Goal: Connect with others: Connect with others

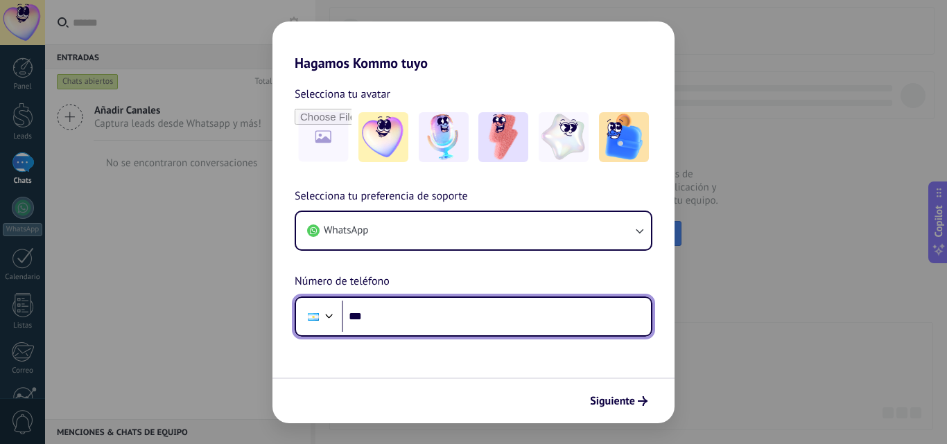
click at [423, 315] on input "***" at bounding box center [496, 317] width 309 height 32
type input "**********"
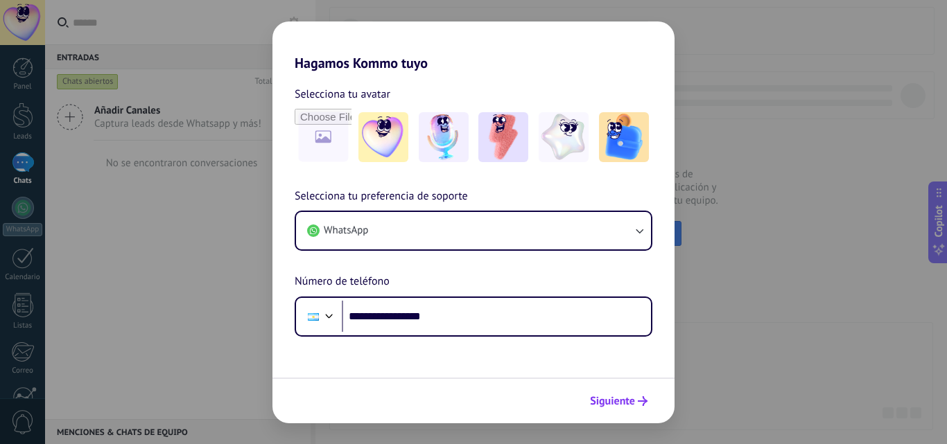
click at [629, 397] on span "Siguiente" at bounding box center [612, 402] width 45 height 10
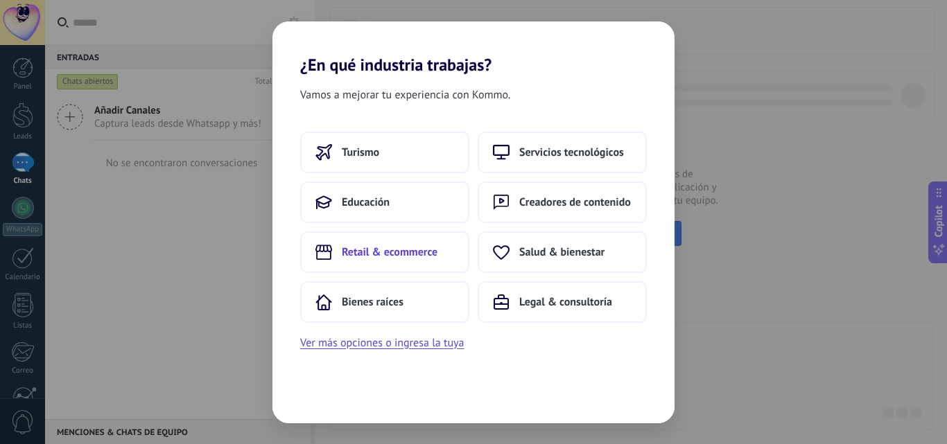
click at [392, 249] on span "Retail & ecommerce" at bounding box center [390, 252] width 96 height 14
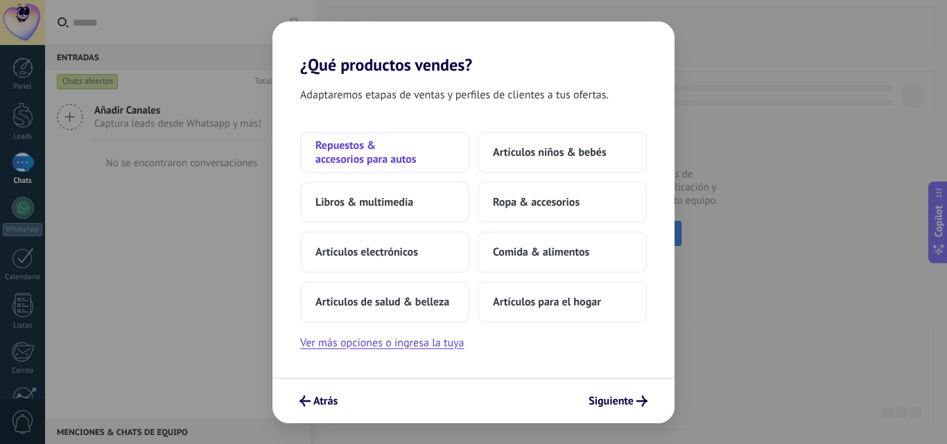
click at [420, 155] on span "Repuestos & accesorios para autos" at bounding box center [384, 153] width 139 height 28
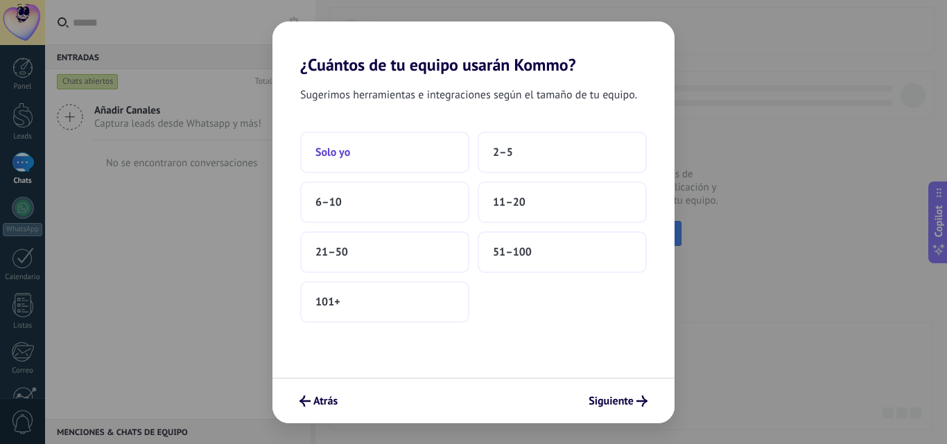
click at [397, 156] on button "Solo yo" at bounding box center [384, 153] width 169 height 42
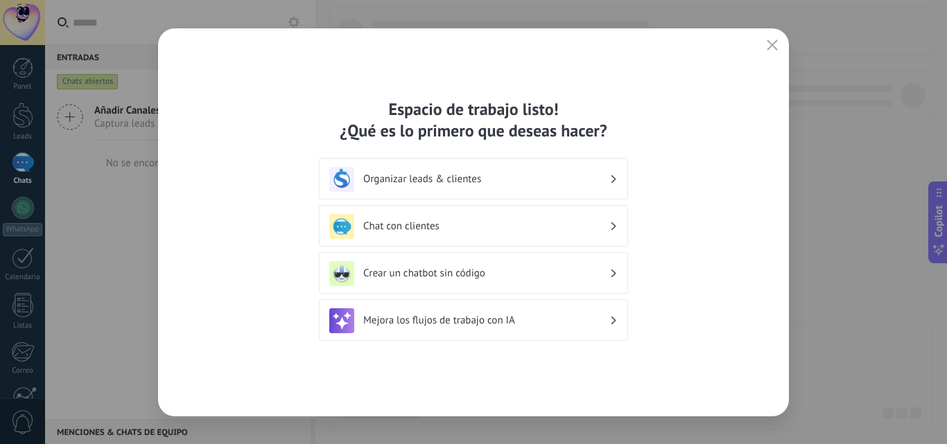
click at [596, 225] on h3 "Chat con clientes" at bounding box center [486, 226] width 246 height 13
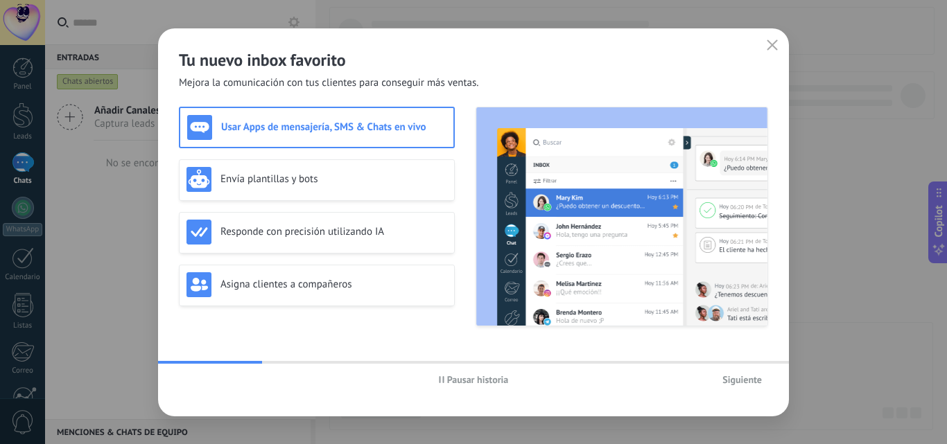
click at [288, 124] on h3 "Usar Apps de mensajería, SMS & Chats en vivo" at bounding box center [333, 127] width 225 height 13
click at [747, 381] on span "Siguiente" at bounding box center [742, 380] width 40 height 10
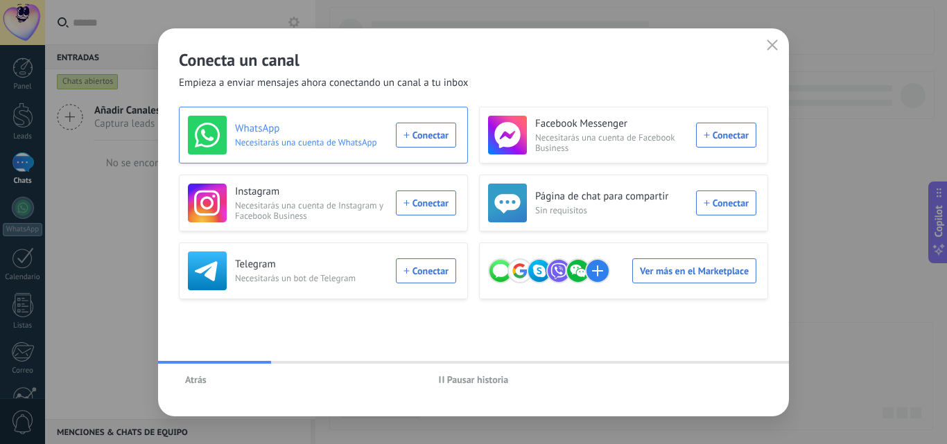
click at [425, 135] on div "WhatsApp Necesitarás una cuenta de WhatsApp Conectar" at bounding box center [322, 135] width 268 height 39
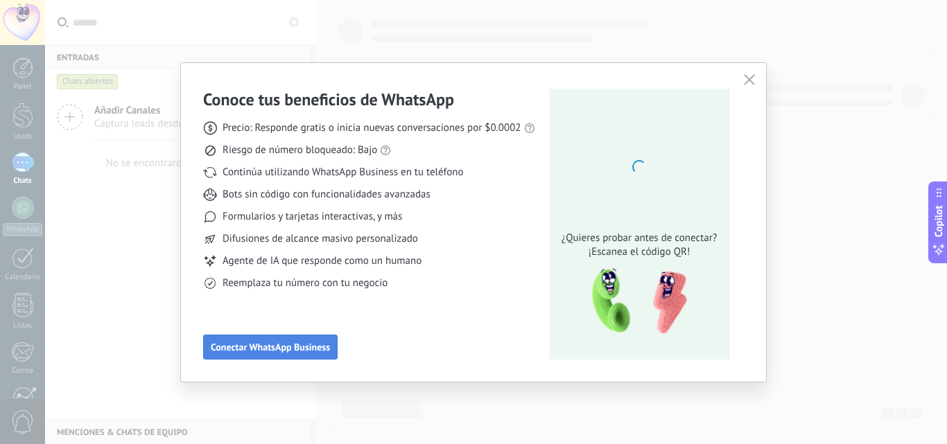
click at [291, 346] on span "Conectar WhatsApp Business" at bounding box center [270, 347] width 119 height 10
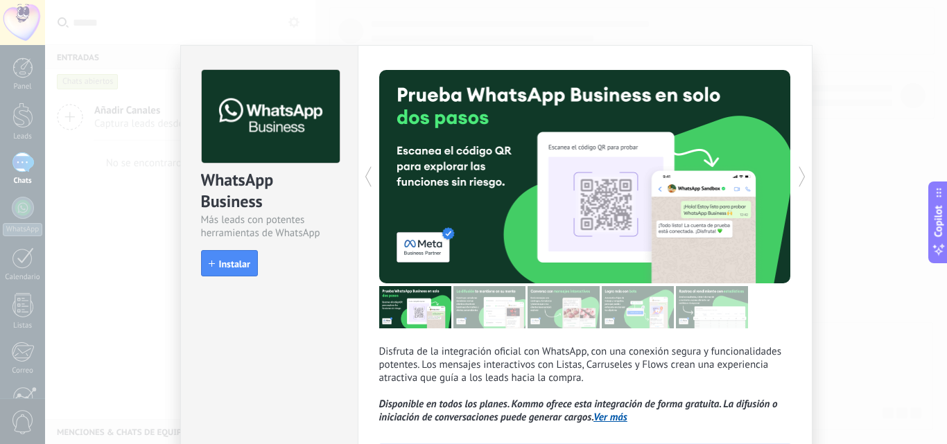
click at [798, 177] on icon at bounding box center [802, 177] width 14 height 28
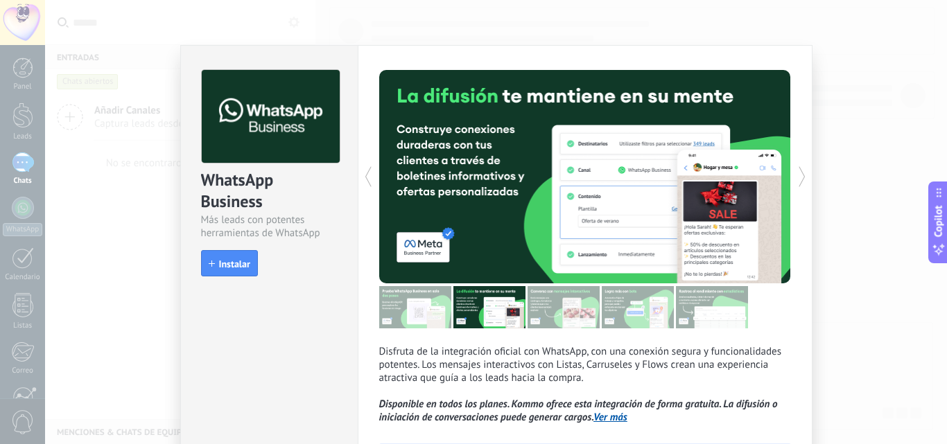
click at [853, 160] on div "WhatsApp Business Más leads con potentes herramientas de WhatsApp install Insta…" at bounding box center [496, 222] width 902 height 444
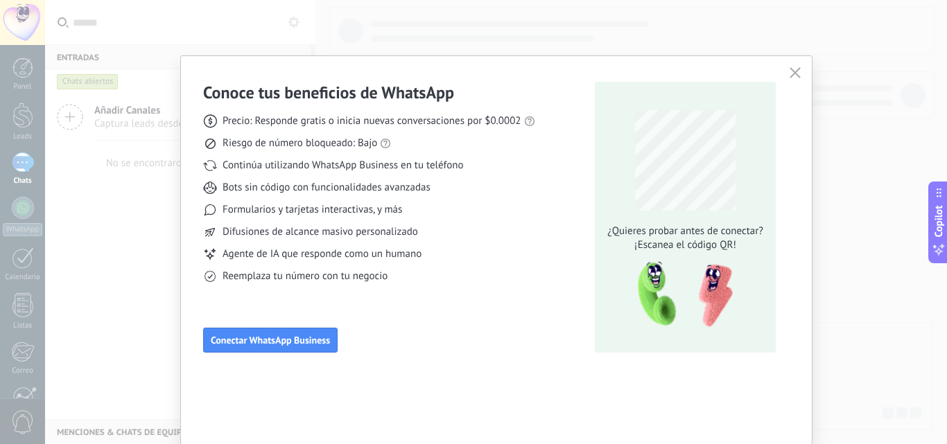
scroll to position [8, 0]
click at [298, 341] on span "Conectar WhatsApp Business" at bounding box center [270, 340] width 119 height 10
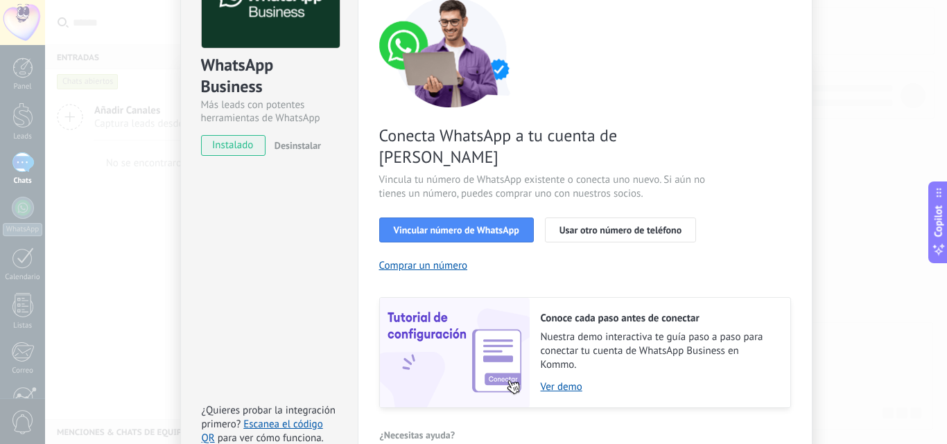
scroll to position [139, 0]
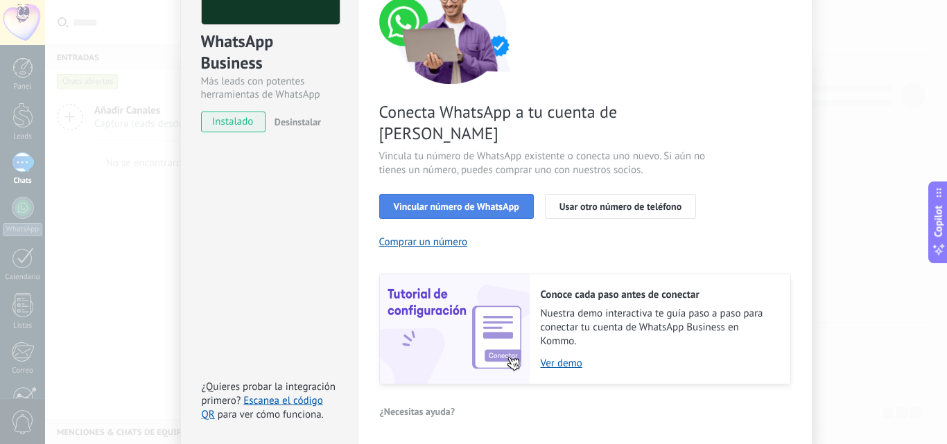
click at [485, 202] on span "Vincular número de WhatsApp" at bounding box center [456, 207] width 125 height 10
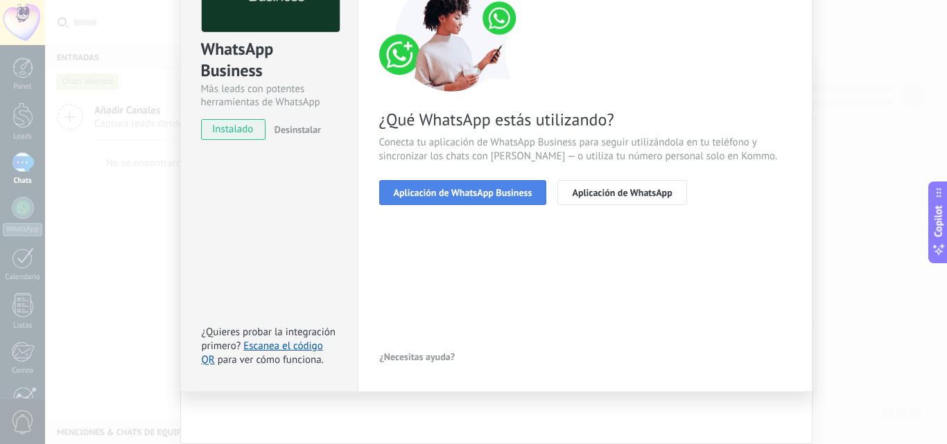
click at [482, 191] on span "Aplicación de WhatsApp Business" at bounding box center [463, 193] width 139 height 10
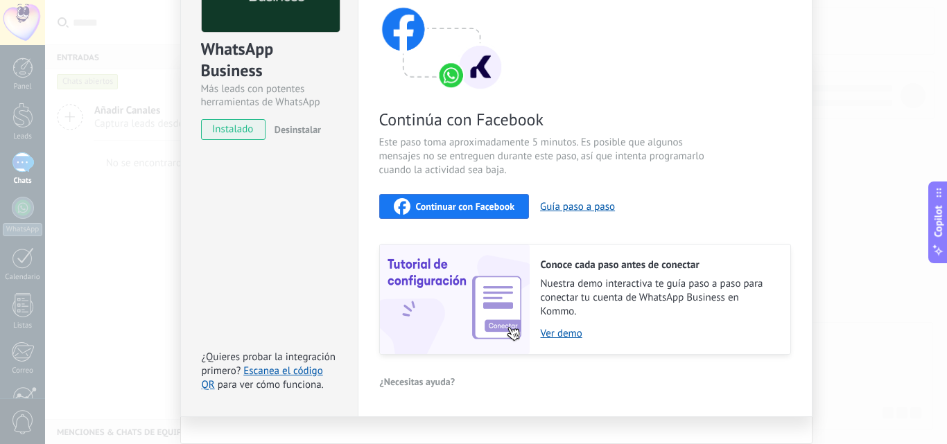
drag, startPoint x: 545, startPoint y: 208, endPoint x: 523, endPoint y: 234, distance: 34.4
click at [510, 240] on div "Continúa con Facebook Este paso toma aproximadamente 5 minutos. Es posible que …" at bounding box center [585, 168] width 412 height 374
click at [558, 207] on button "Guía paso a paso" at bounding box center [577, 206] width 75 height 13
click at [435, 202] on span "Continuar con Facebook" at bounding box center [465, 207] width 99 height 10
